Goal: Check status: Check status

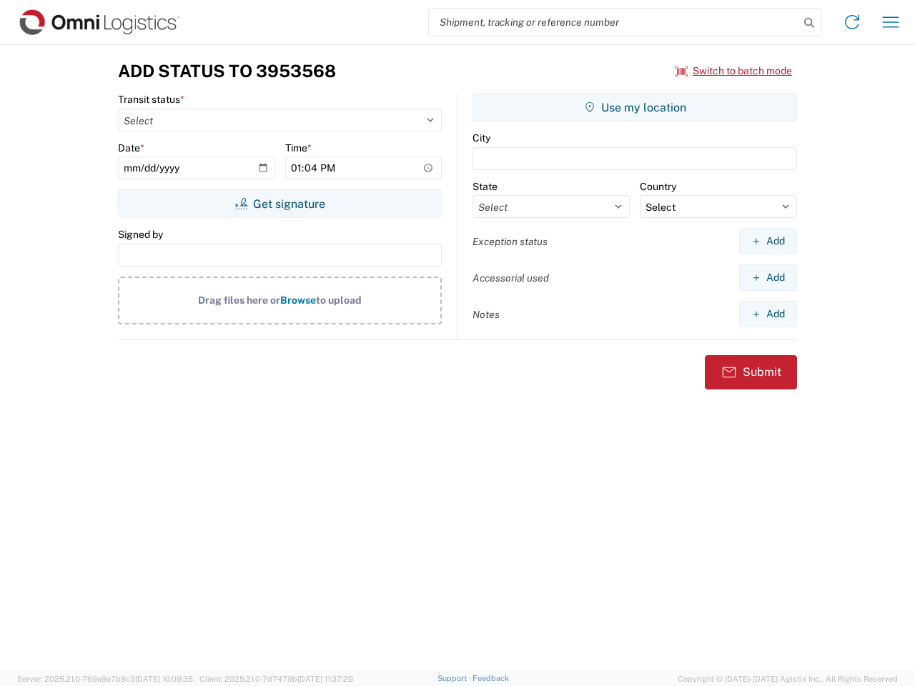
click at [614, 22] on input "search" at bounding box center [614, 22] width 370 height 27
click at [809, 23] on icon at bounding box center [809, 23] width 20 height 20
click at [852, 22] on icon at bounding box center [852, 22] width 23 height 23
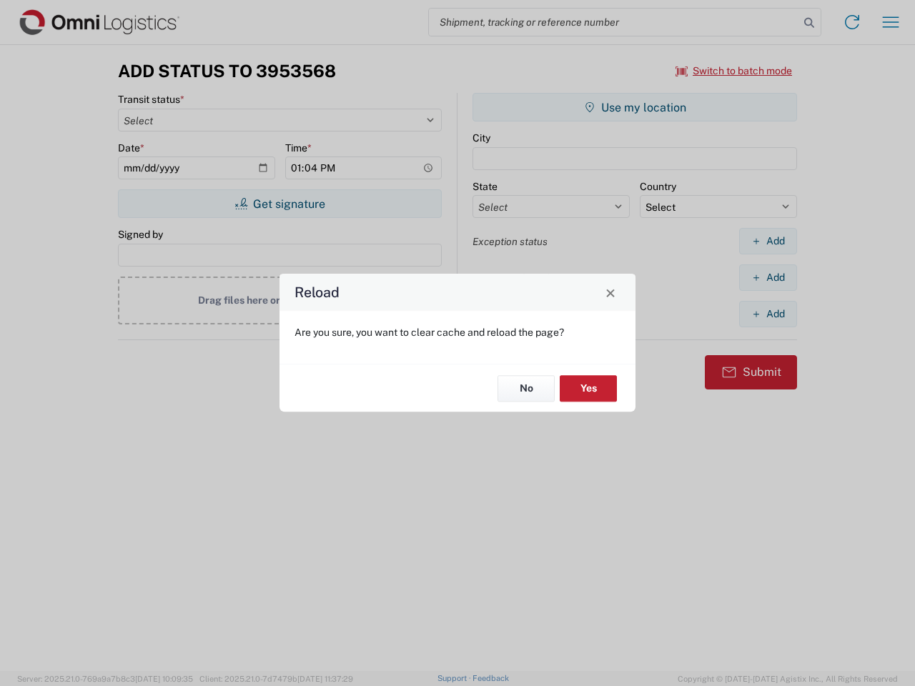
click at [891, 22] on div "Reload Are you sure, you want to clear cache and reload the page? No Yes" at bounding box center [457, 343] width 915 height 686
click at [734, 71] on div "Reload Are you sure, you want to clear cache and reload the page? No Yes" at bounding box center [457, 343] width 915 height 686
click at [280, 204] on div "Reload Are you sure, you want to clear cache and reload the page? No Yes" at bounding box center [457, 343] width 915 height 686
click at [635, 107] on div "Reload Are you sure, you want to clear cache and reload the page? No Yes" at bounding box center [457, 343] width 915 height 686
click at [768, 241] on div "Reload Are you sure, you want to clear cache and reload the page? No Yes" at bounding box center [457, 343] width 915 height 686
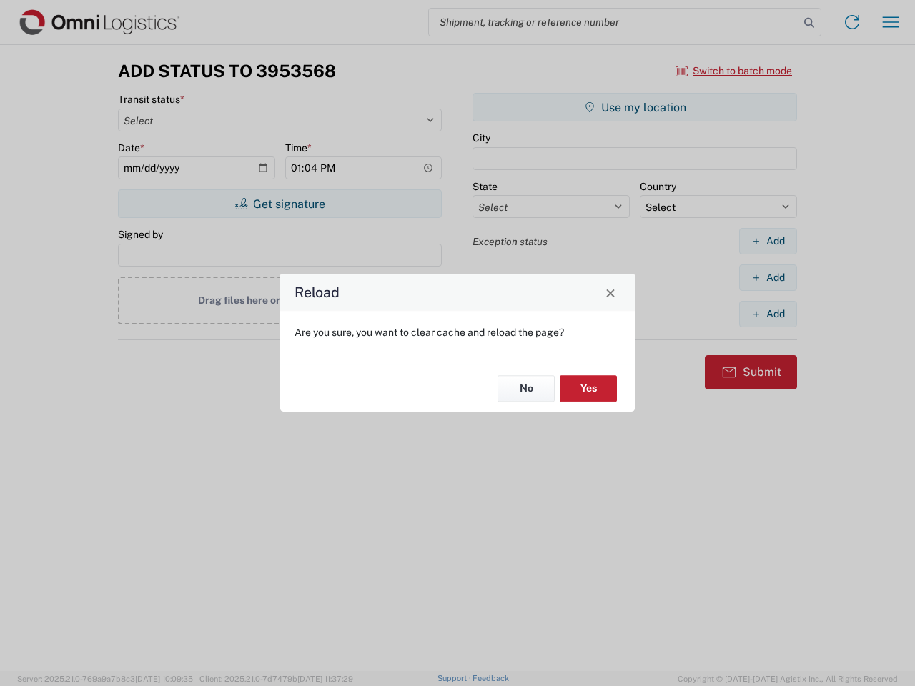
click at [768, 277] on div "Reload Are you sure, you want to clear cache and reload the page? No Yes" at bounding box center [457, 343] width 915 height 686
click at [768, 314] on div "Reload Are you sure, you want to clear cache and reload the page? No Yes" at bounding box center [457, 343] width 915 height 686
